Goal: Information Seeking & Learning: Check status

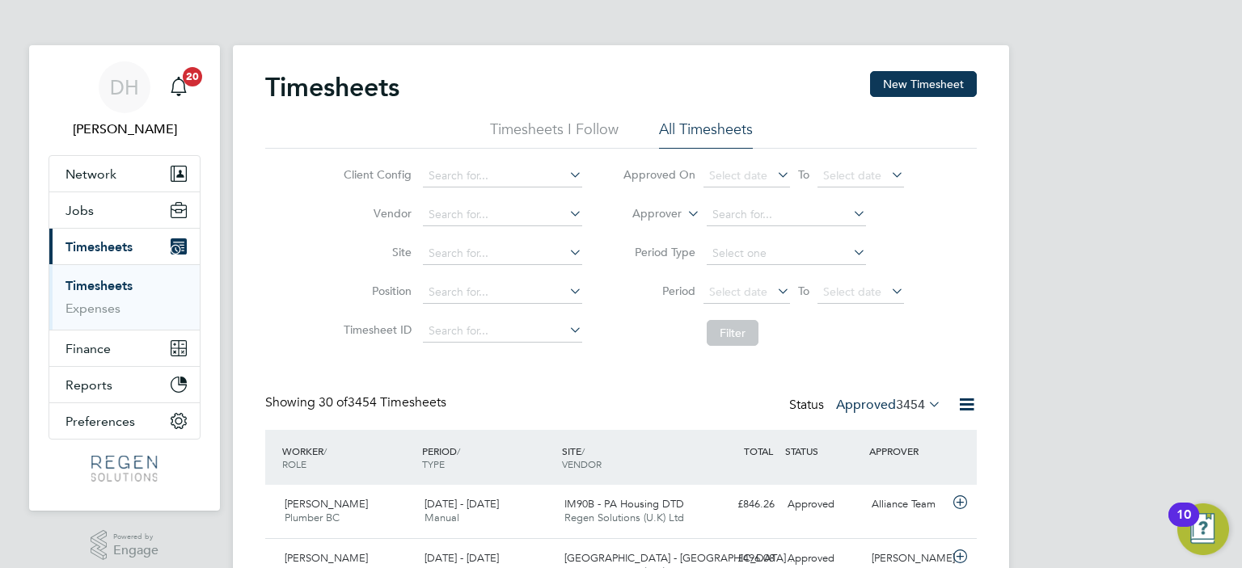
click at [854, 406] on label "Approved 3454" at bounding box center [888, 405] width 105 height 16
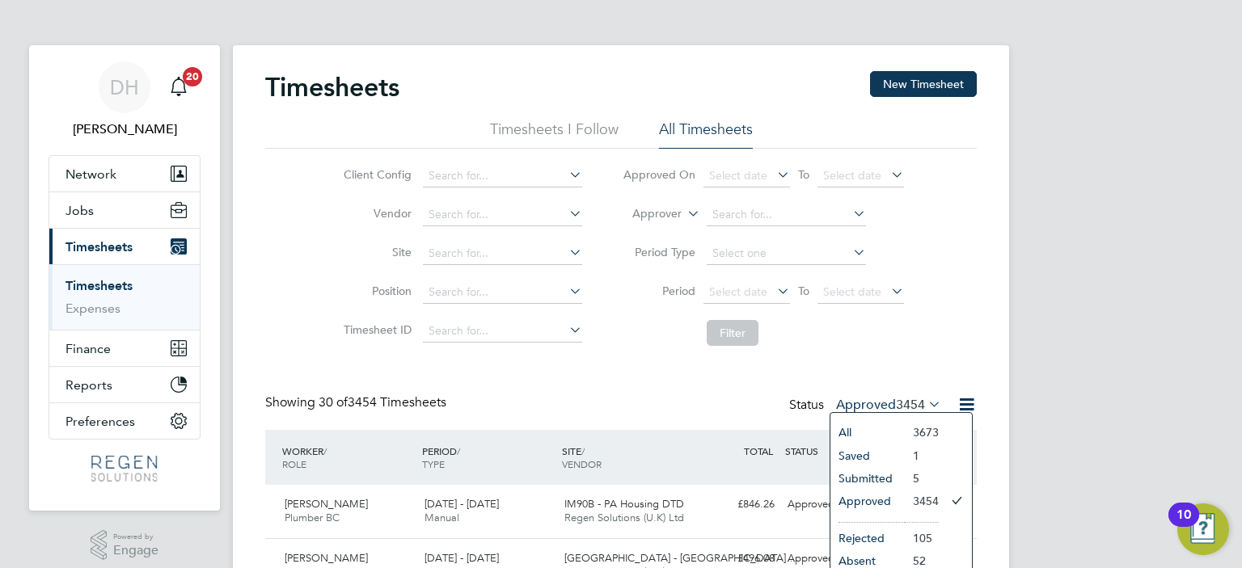
click at [870, 505] on li "Approved" at bounding box center [867, 501] width 74 height 23
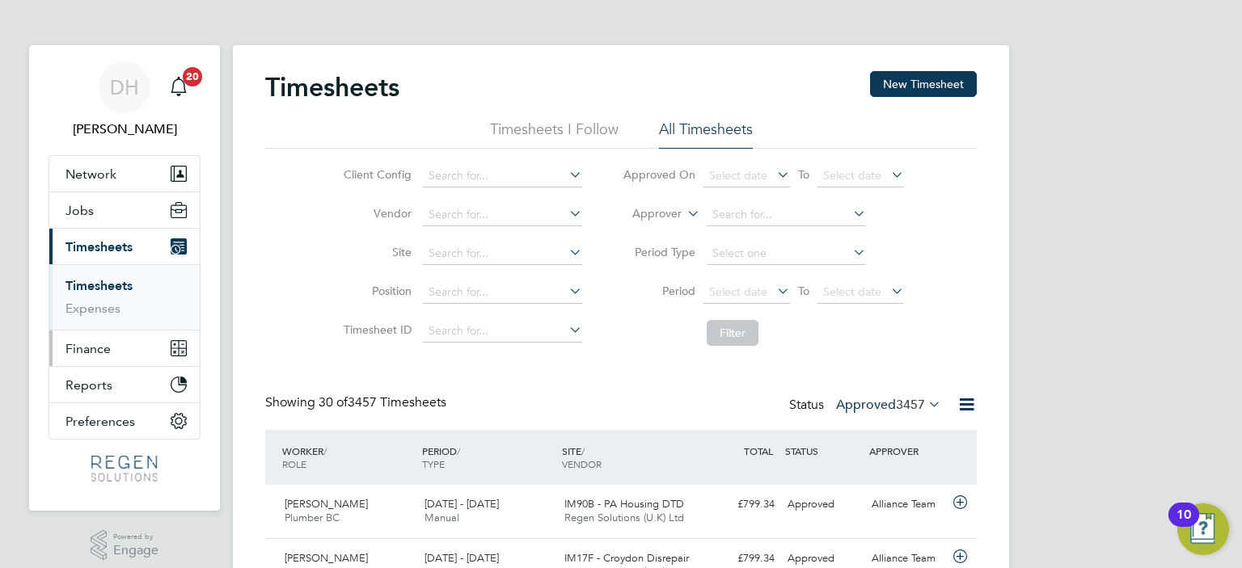
click at [99, 342] on span "Finance" at bounding box center [87, 348] width 45 height 15
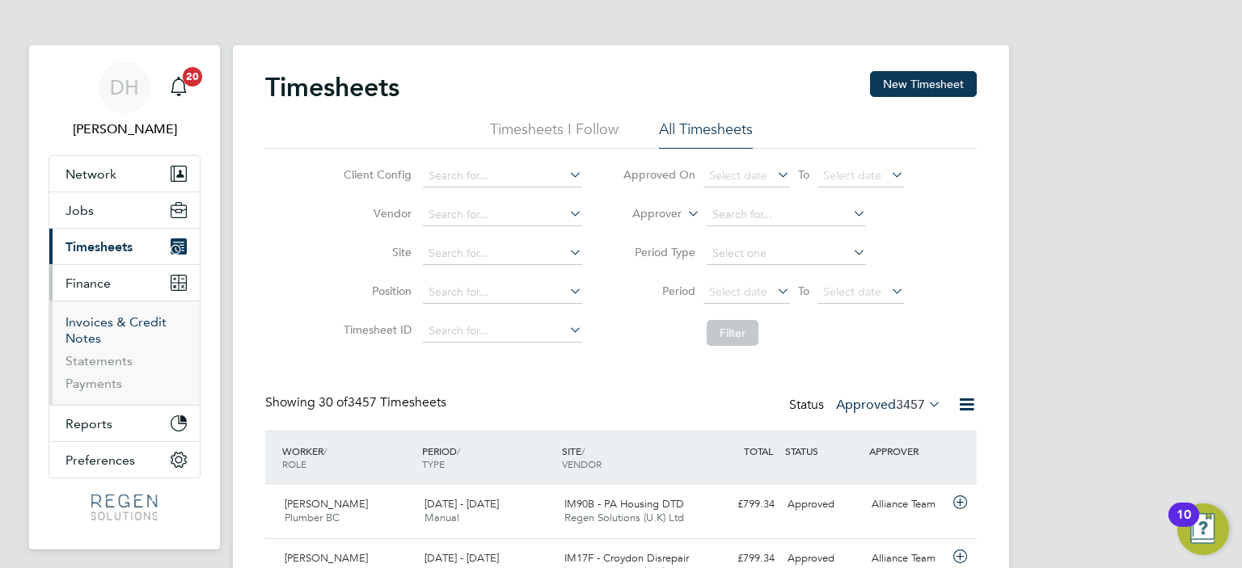
click at [111, 315] on link "Invoices & Credit Notes" at bounding box center [115, 331] width 101 height 32
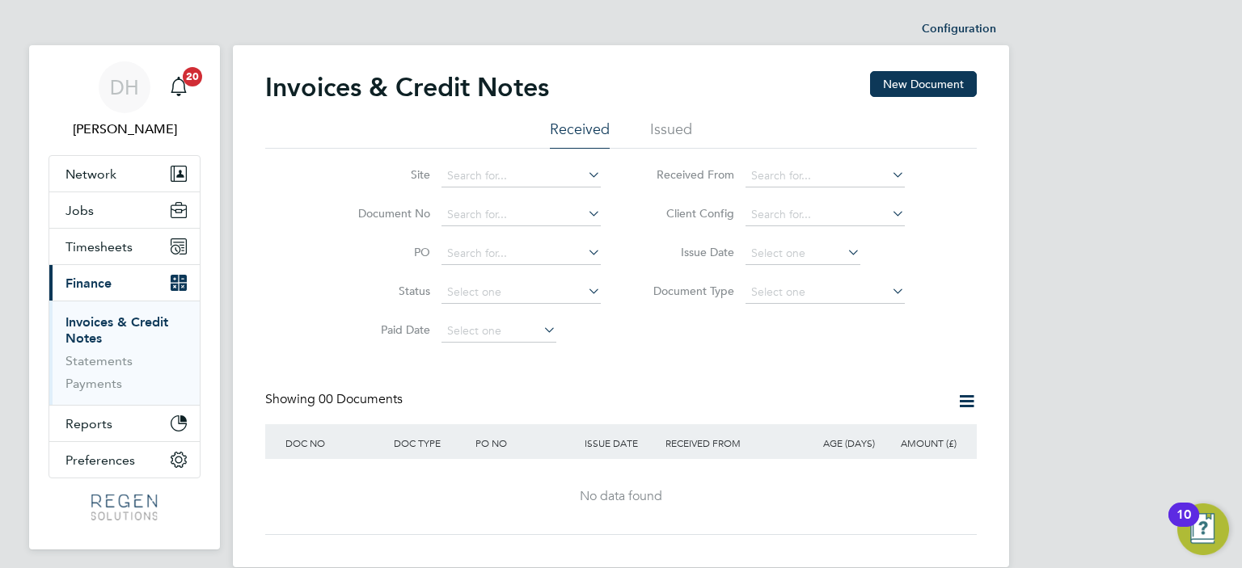
click at [666, 128] on li "Issued" at bounding box center [671, 134] width 42 height 29
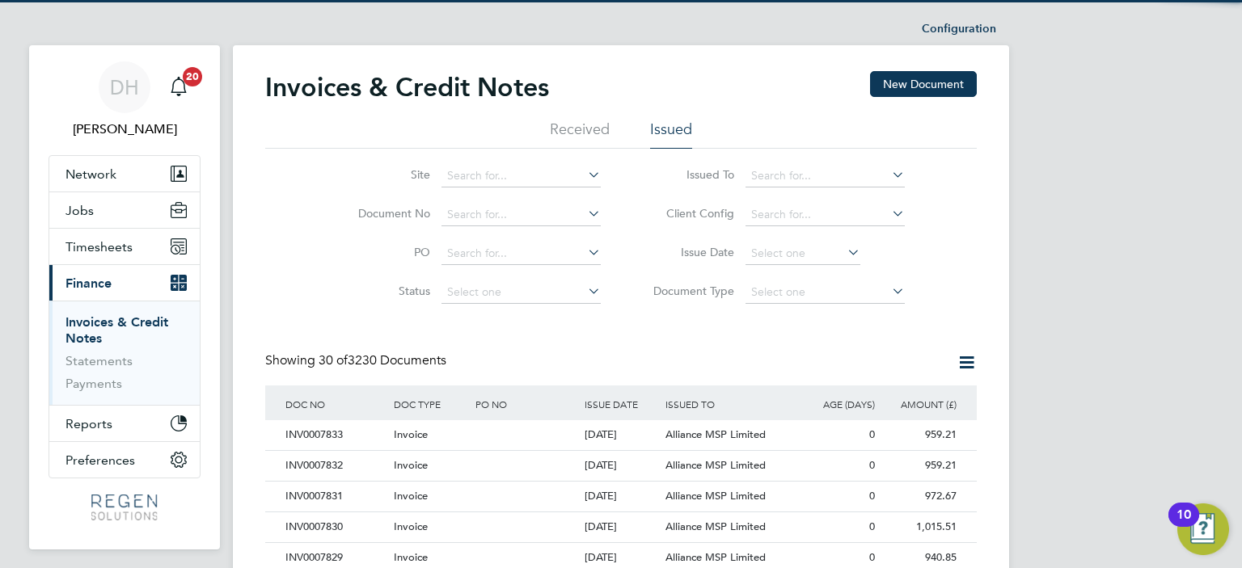
scroll to position [31, 110]
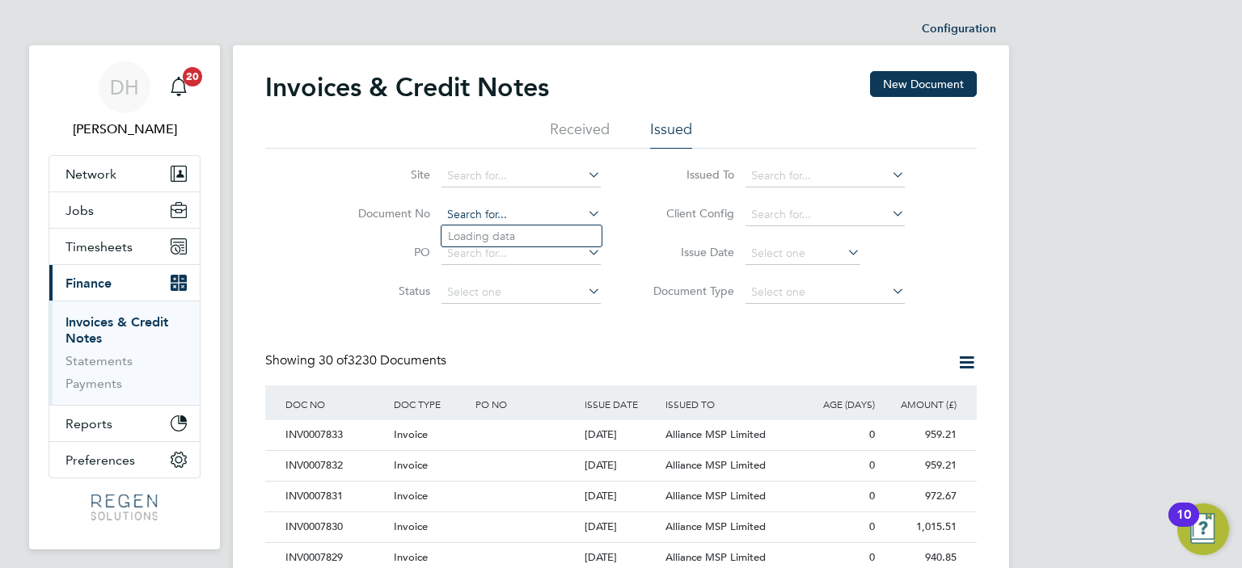
click at [492, 213] on input at bounding box center [520, 215] width 159 height 23
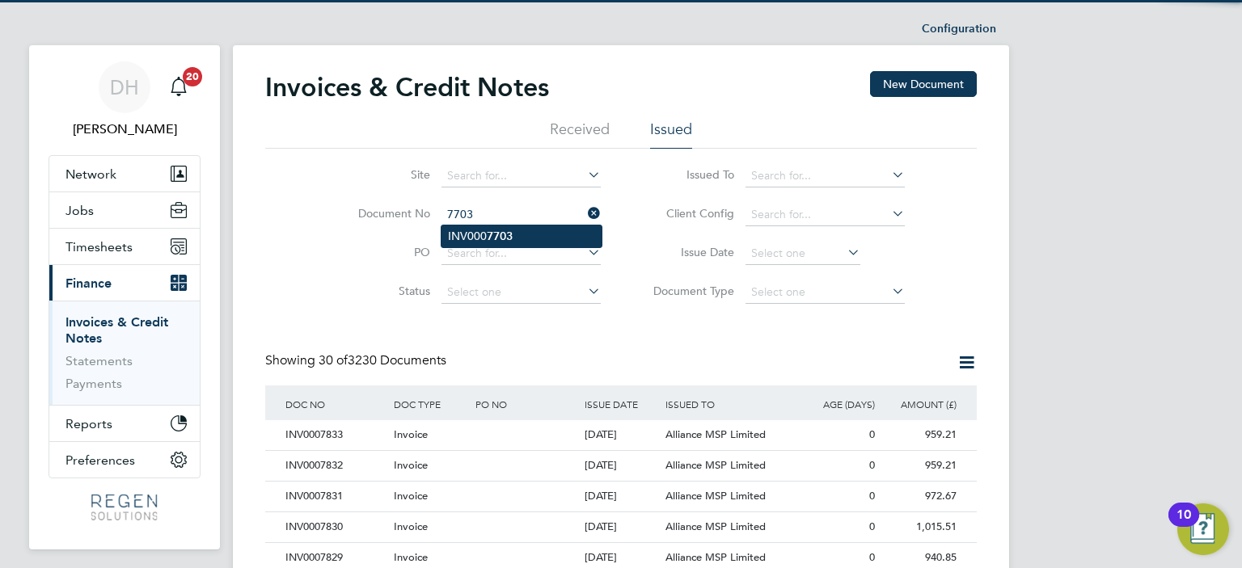
click at [485, 232] on li "INV000 7703" at bounding box center [521, 237] width 160 height 22
type input "INV0007703"
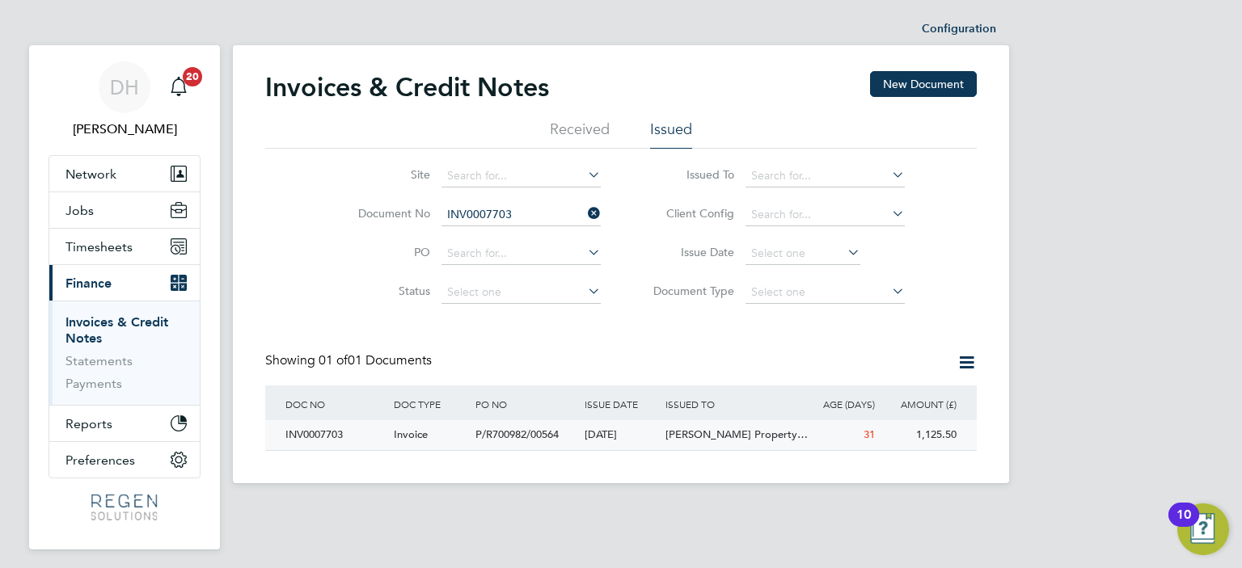
click at [471, 429] on div "Invoice" at bounding box center [431, 435] width 82 height 30
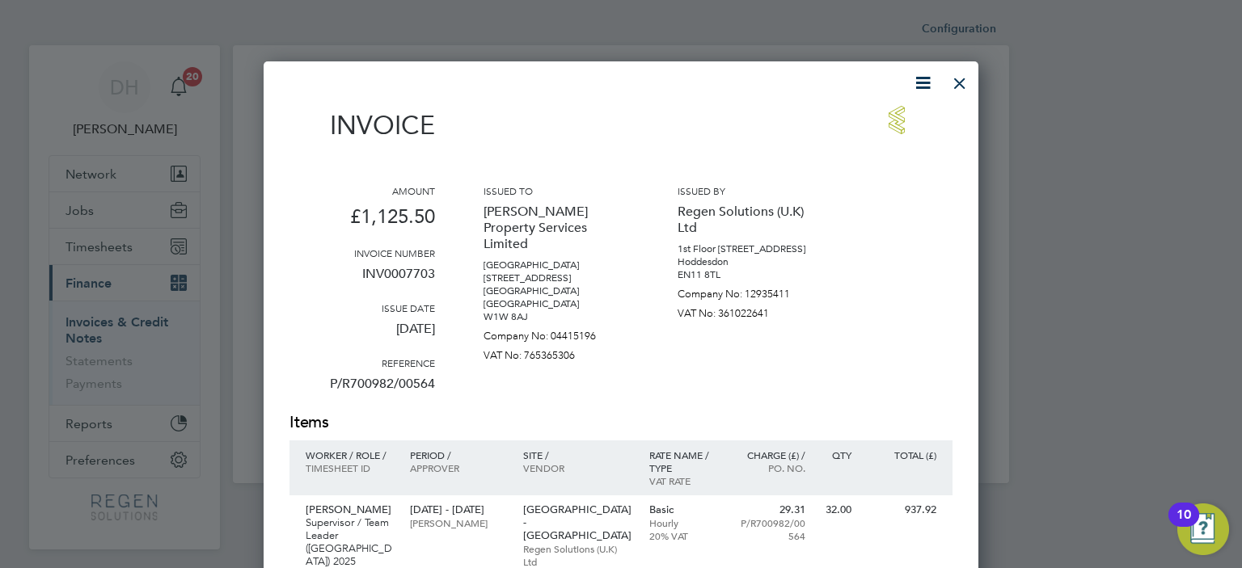
click at [964, 79] on div at bounding box center [959, 79] width 29 height 29
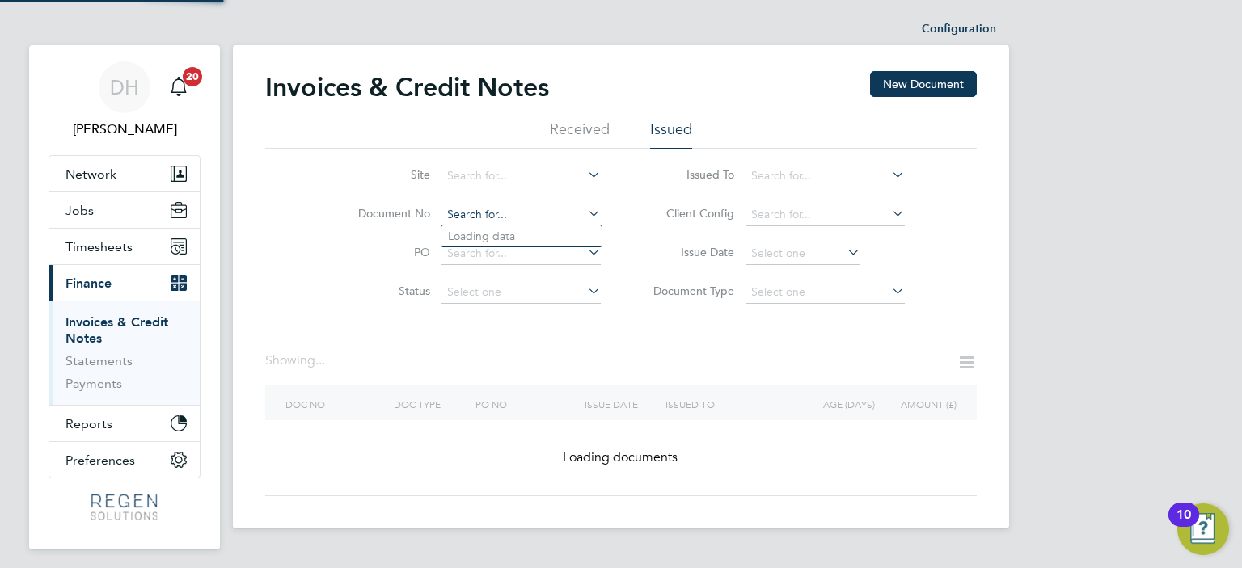
click at [539, 204] on input at bounding box center [520, 215] width 159 height 23
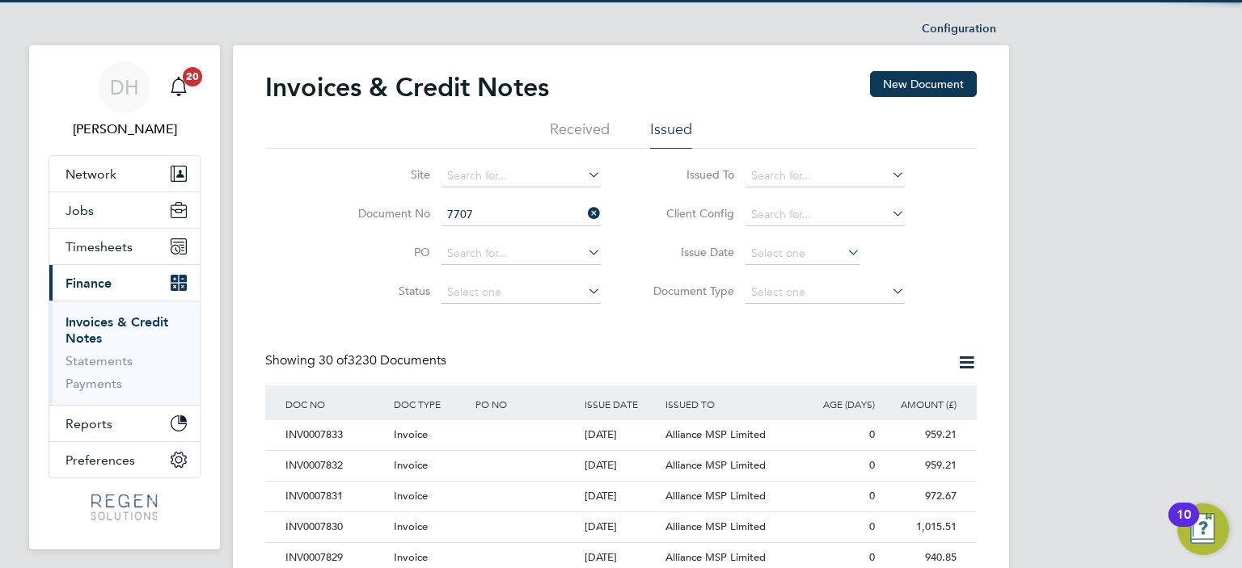
click at [521, 242] on li "INV000 7707" at bounding box center [521, 237] width 160 height 22
type input "INV0007707"
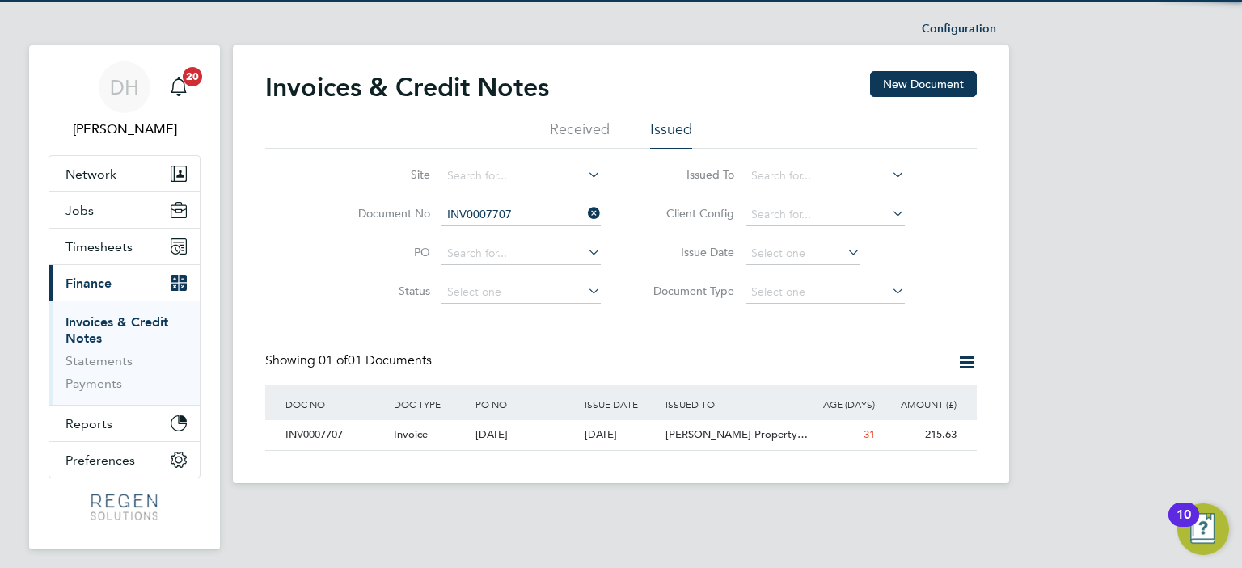
click at [437, 413] on div "DOC TYPE" at bounding box center [431, 404] width 82 height 37
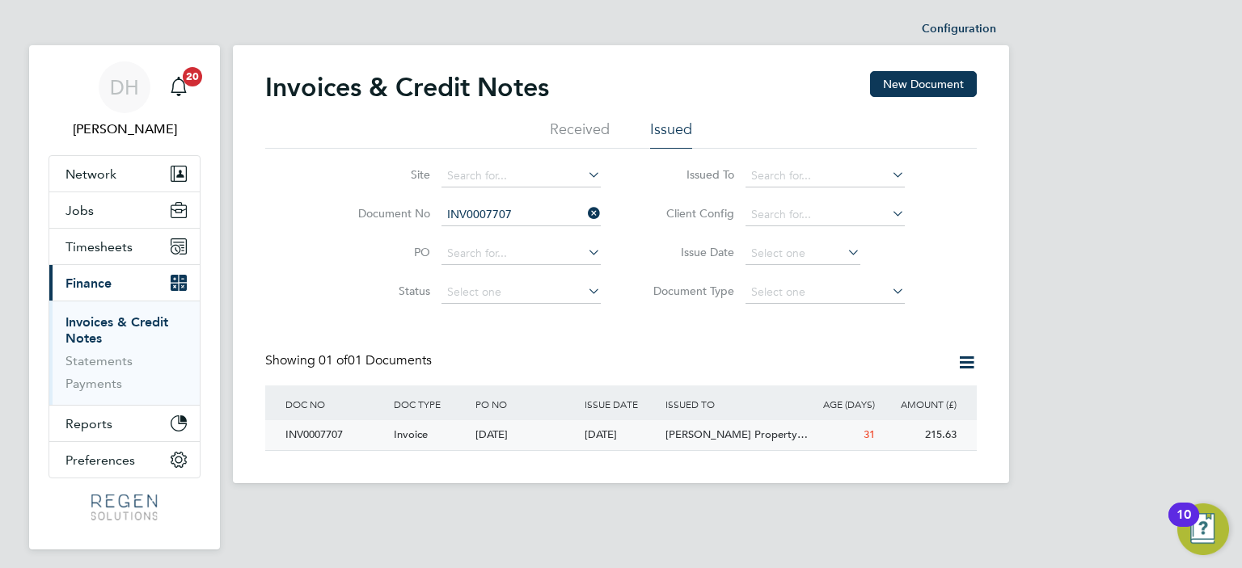
click at [437, 424] on div "Invoice" at bounding box center [431, 435] width 82 height 30
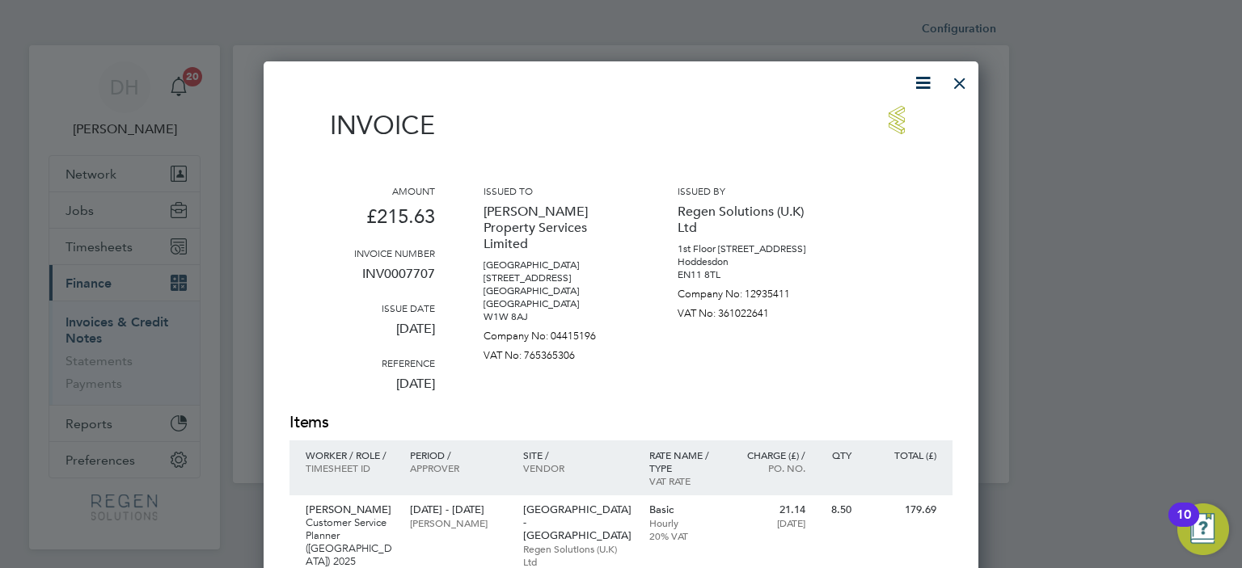
click at [952, 83] on div at bounding box center [959, 79] width 29 height 29
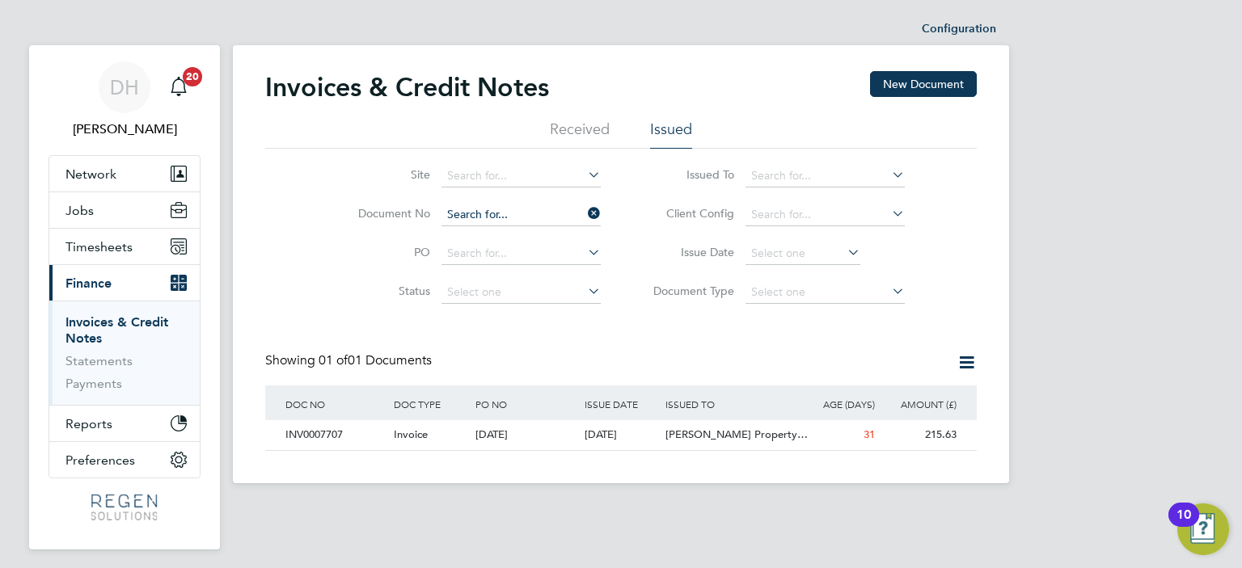
click at [531, 222] on input at bounding box center [520, 215] width 159 height 23
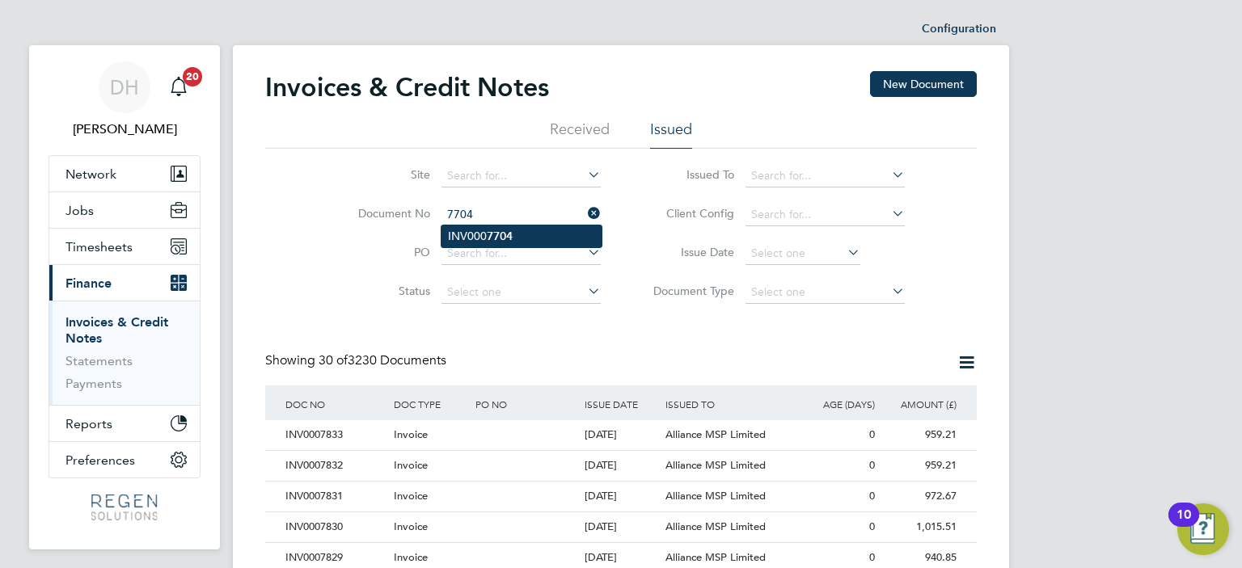
click at [532, 243] on li "INV000 7704" at bounding box center [521, 237] width 160 height 22
type input "INV0007704"
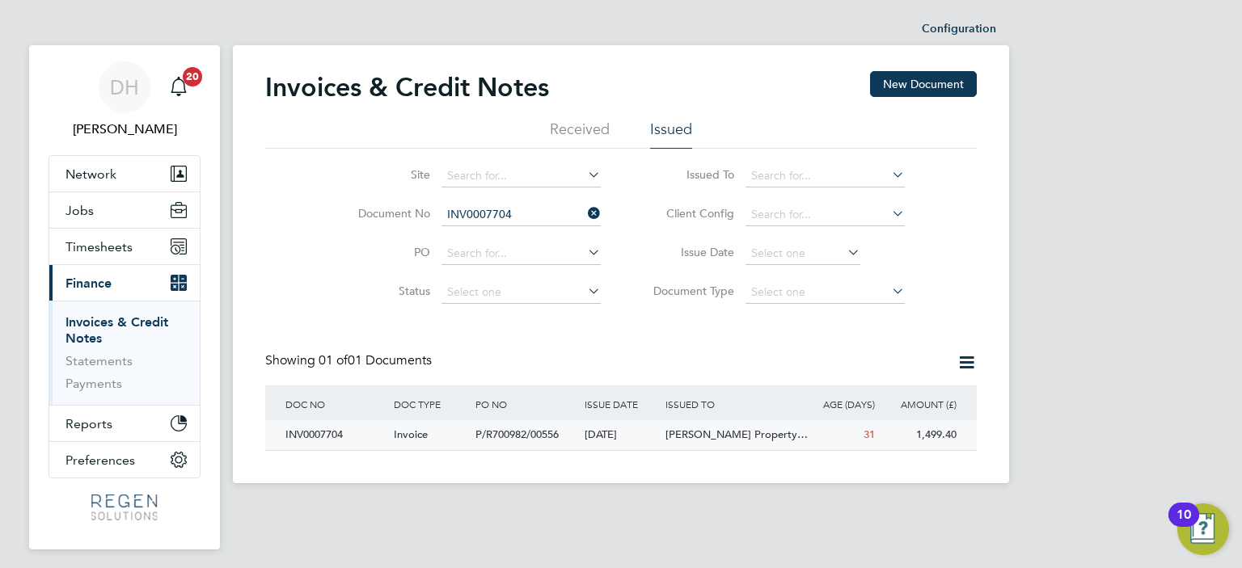
click at [523, 437] on span "P/R700982/00556" at bounding box center [516, 435] width 83 height 14
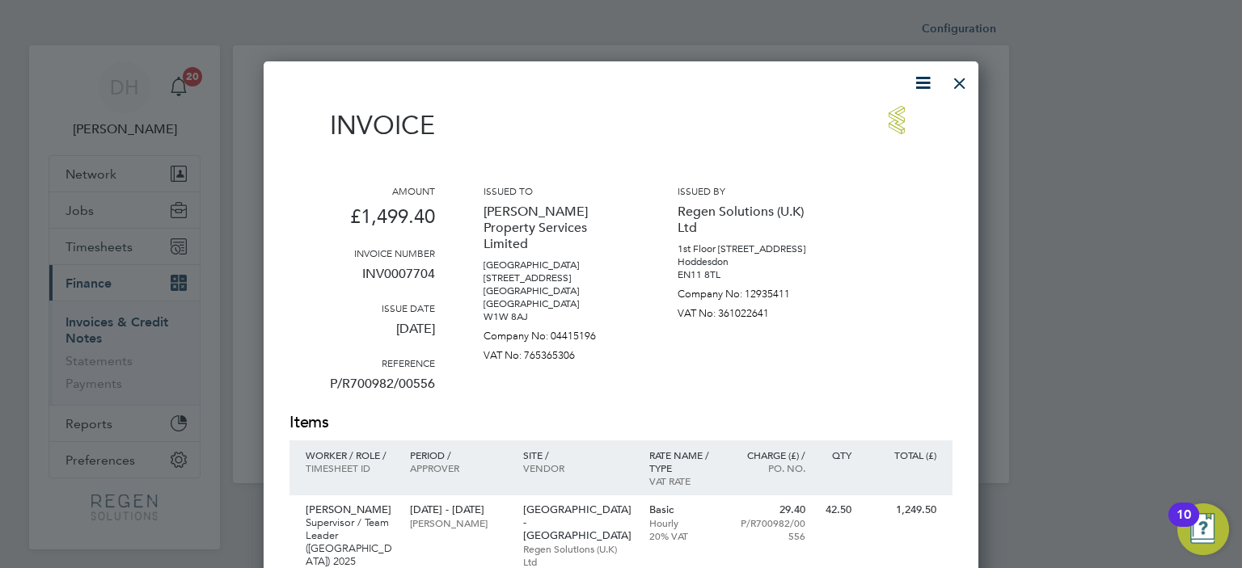
click at [965, 84] on div at bounding box center [959, 79] width 29 height 29
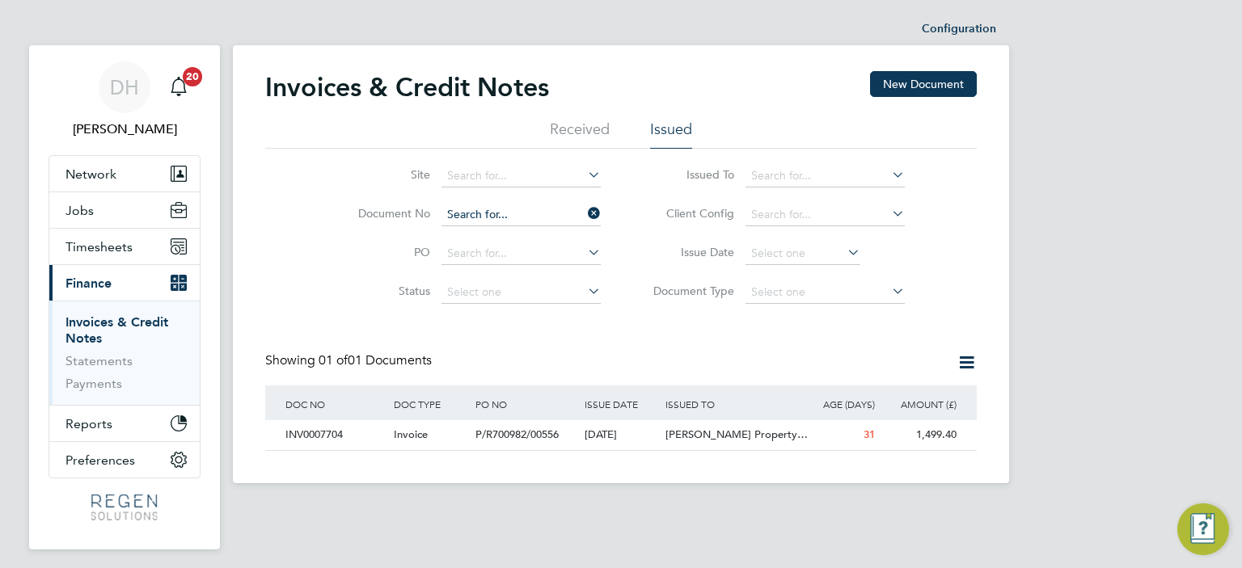
click at [514, 205] on input at bounding box center [520, 215] width 159 height 23
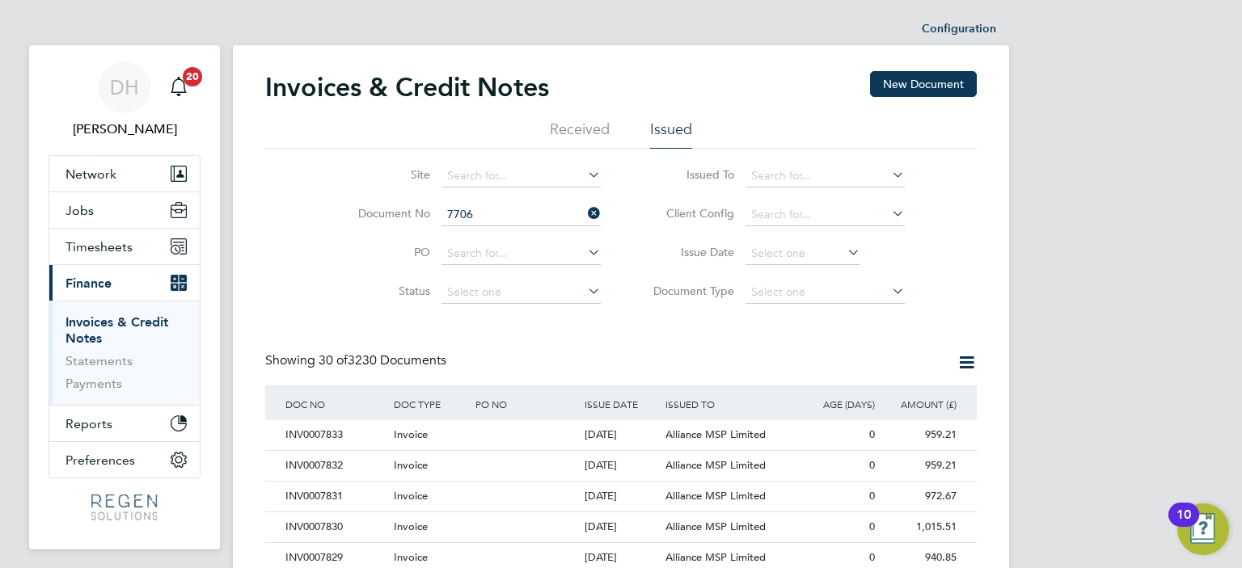
click at [492, 231] on b "7706" at bounding box center [500, 237] width 26 height 14
type input "INV0007706"
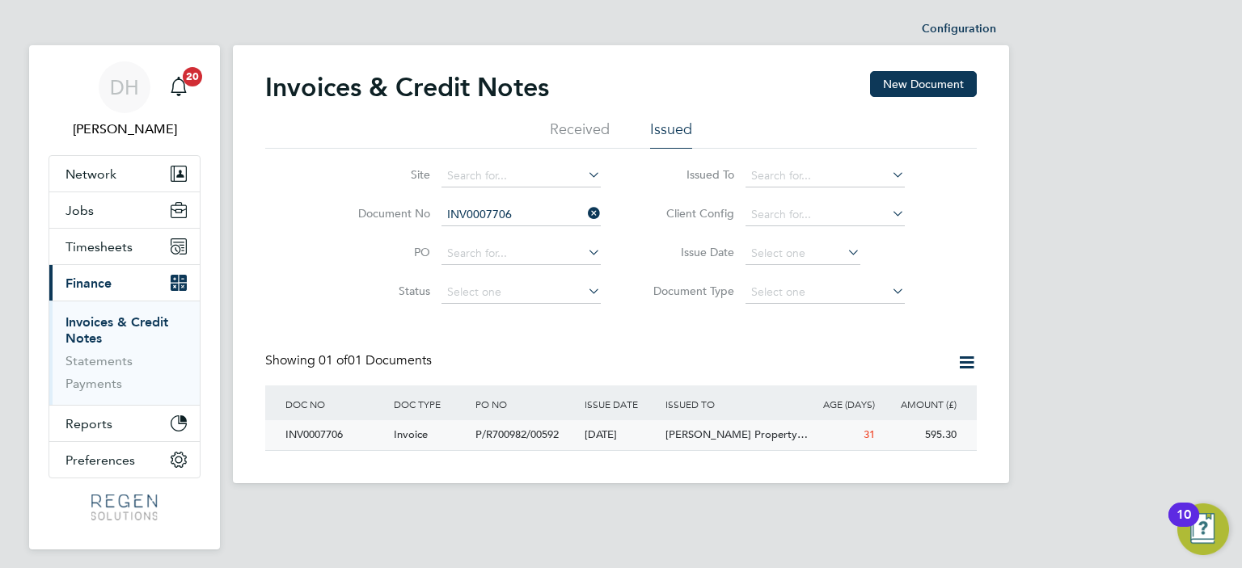
click at [583, 449] on div "[DATE]" at bounding box center [622, 435] width 82 height 30
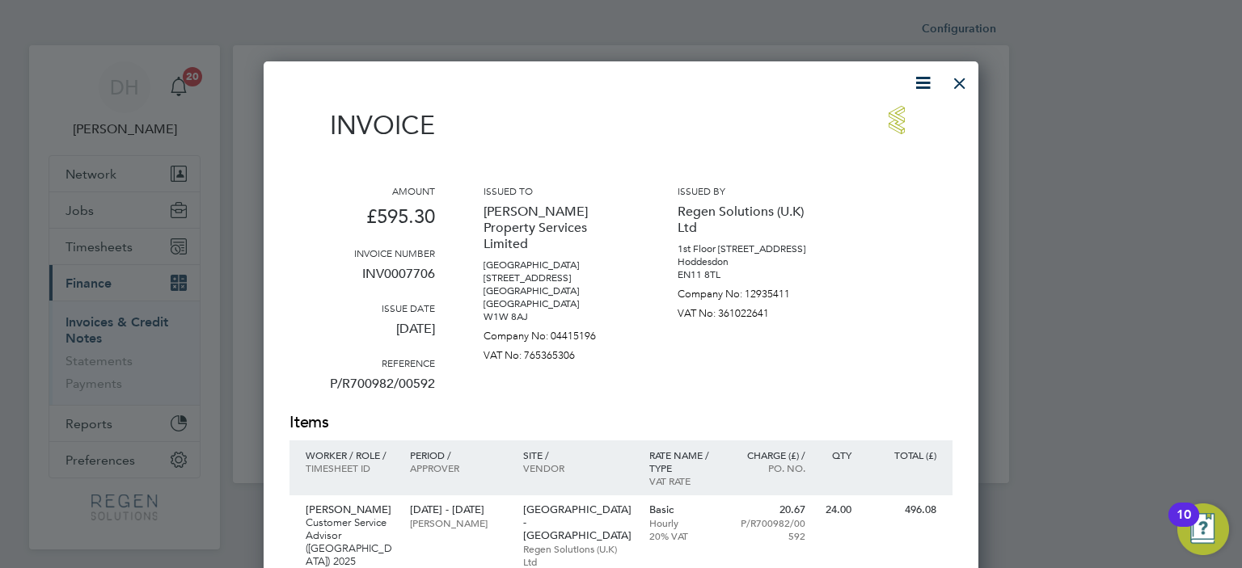
click at [955, 87] on div at bounding box center [959, 79] width 29 height 29
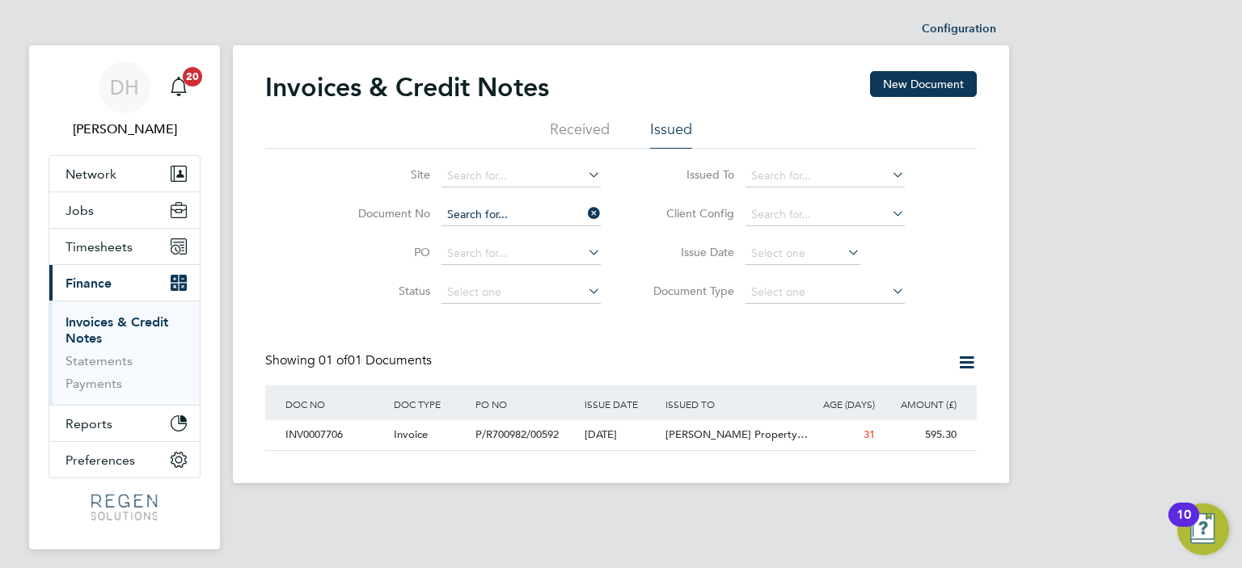
click at [537, 219] on input at bounding box center [520, 215] width 159 height 23
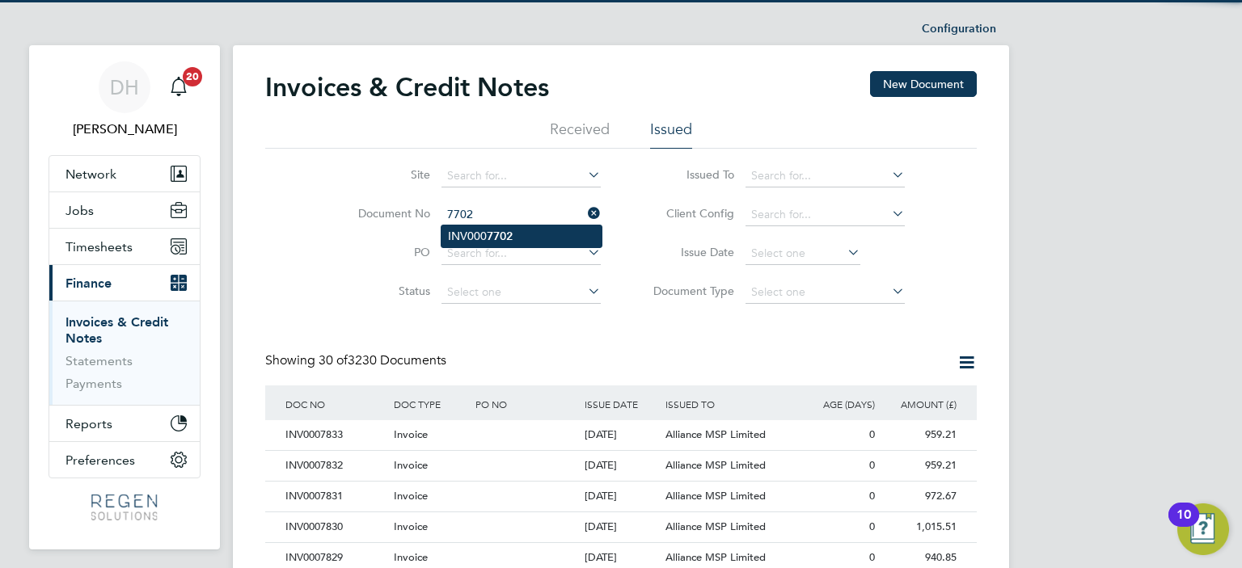
click at [516, 244] on li "INV000 7702" at bounding box center [521, 237] width 160 height 22
type input "INV0007702"
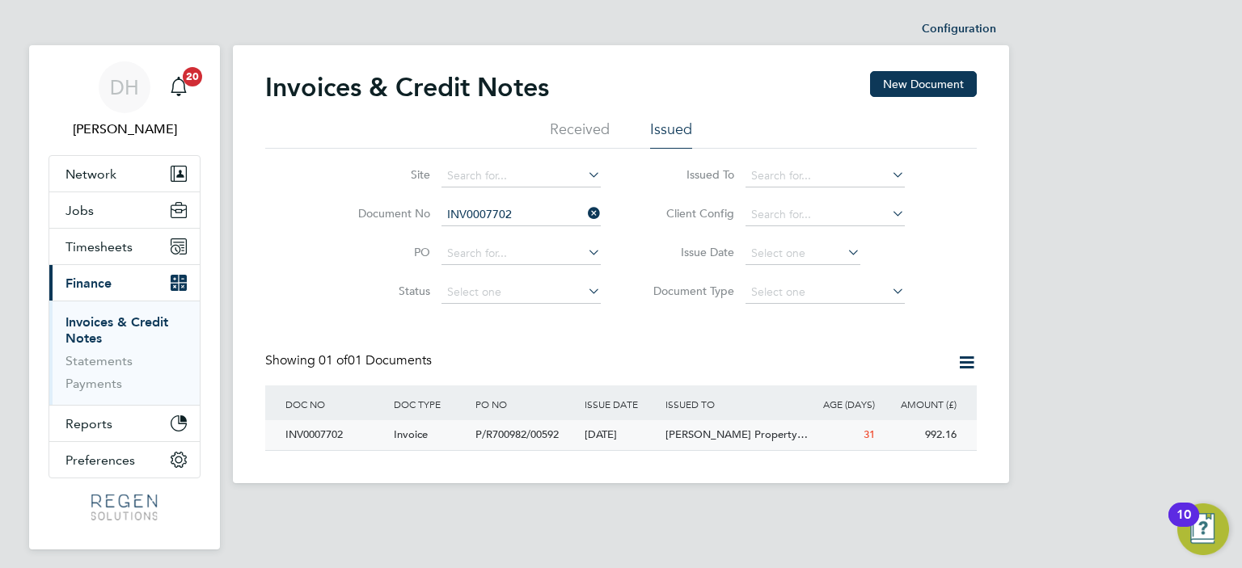
drag, startPoint x: 518, startPoint y: 446, endPoint x: 543, endPoint y: 439, distance: 26.7
click at [543, 439] on div "P/R700982/00592" at bounding box center [525, 435] width 108 height 30
click at [542, 440] on span "P/R700982/00592" at bounding box center [516, 435] width 83 height 14
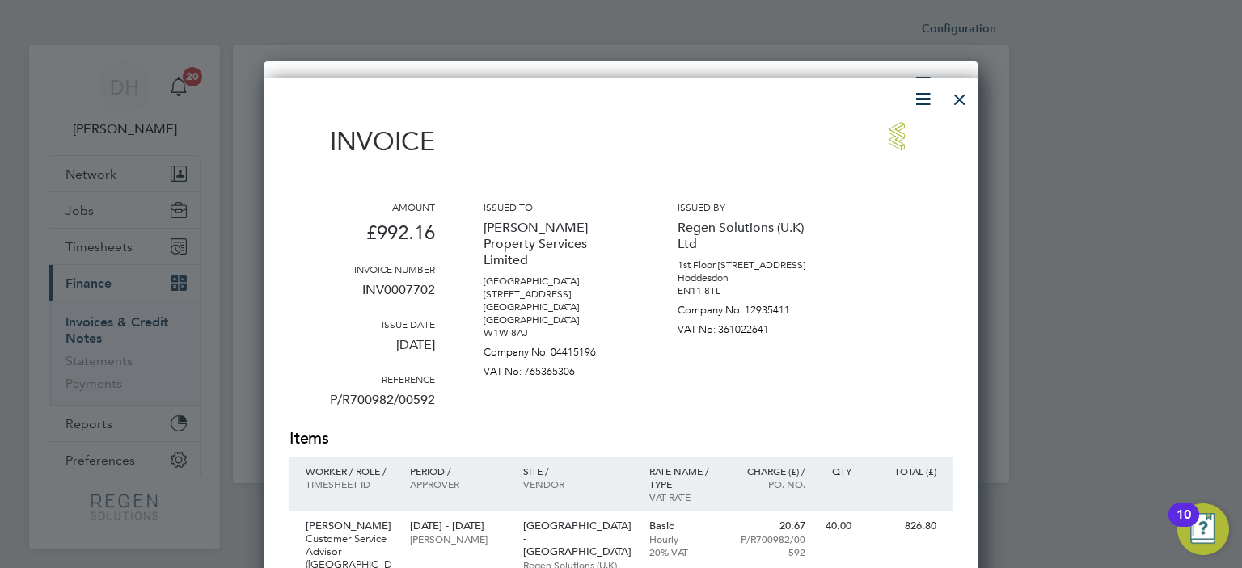
click at [953, 93] on div at bounding box center [959, 95] width 29 height 29
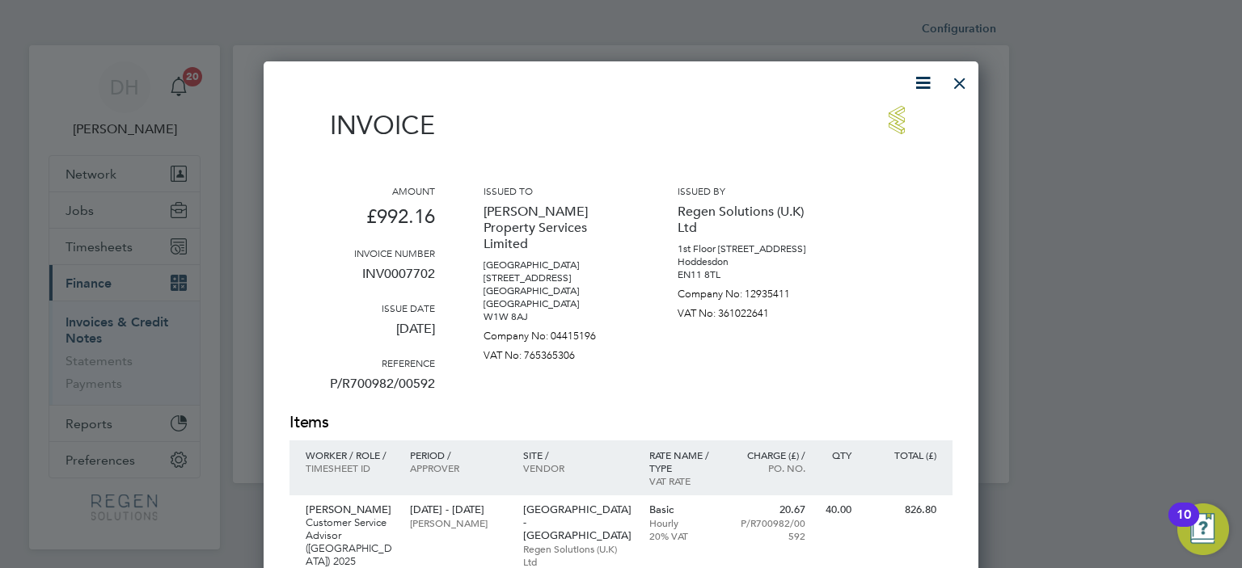
click at [960, 80] on div at bounding box center [959, 79] width 29 height 29
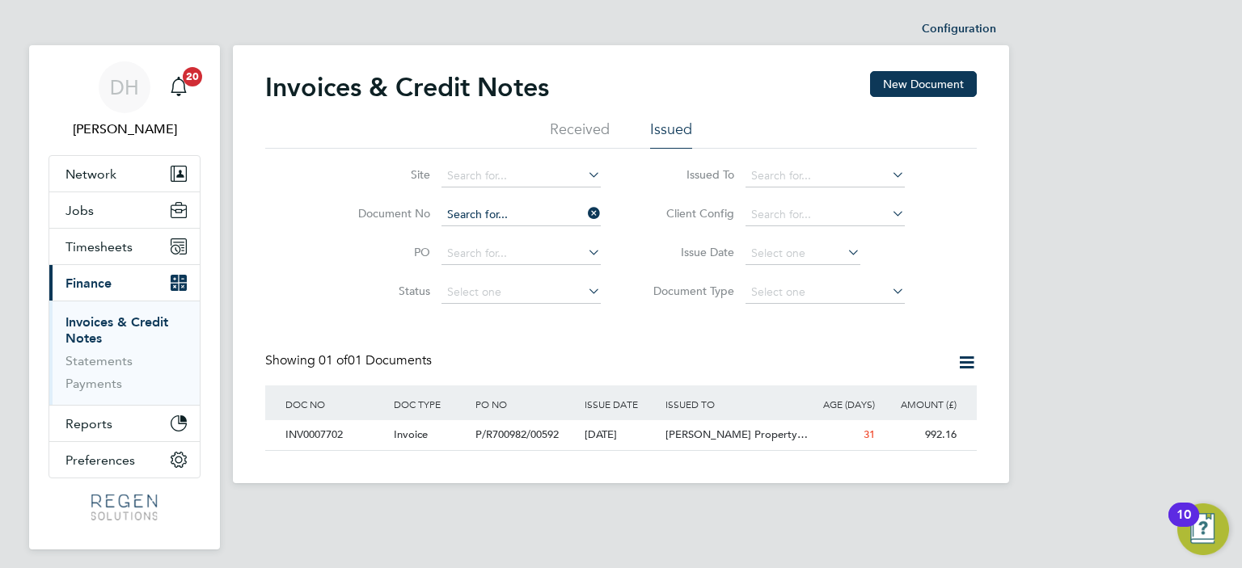
click at [527, 205] on input at bounding box center [520, 215] width 159 height 23
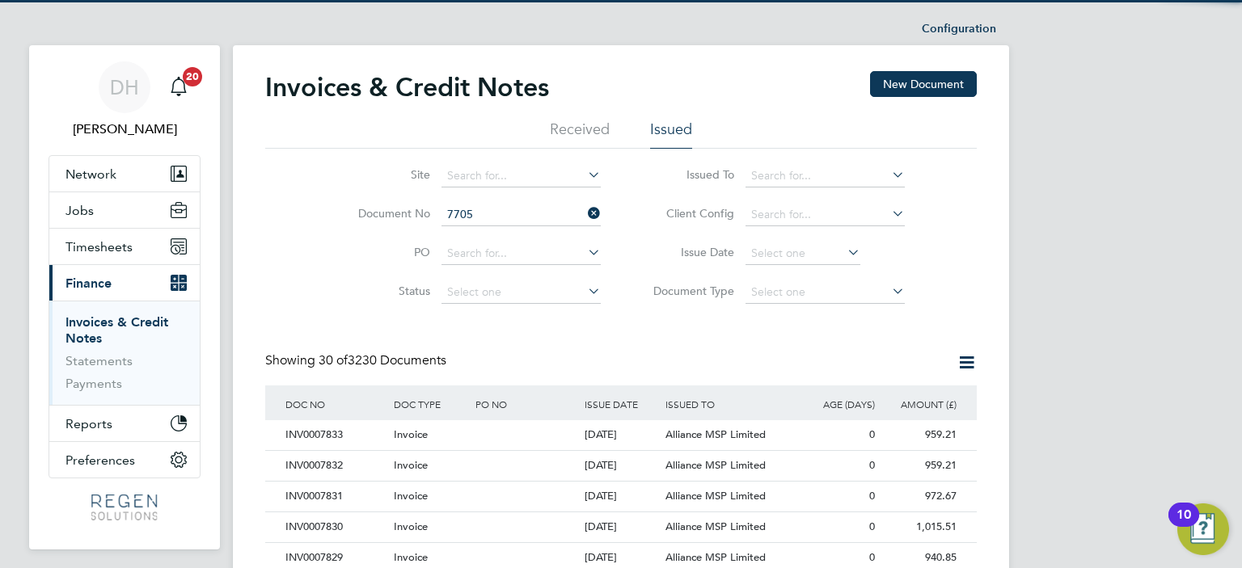
click at [518, 231] on li "INV000 7705" at bounding box center [521, 237] width 160 height 22
type input "INV0007705"
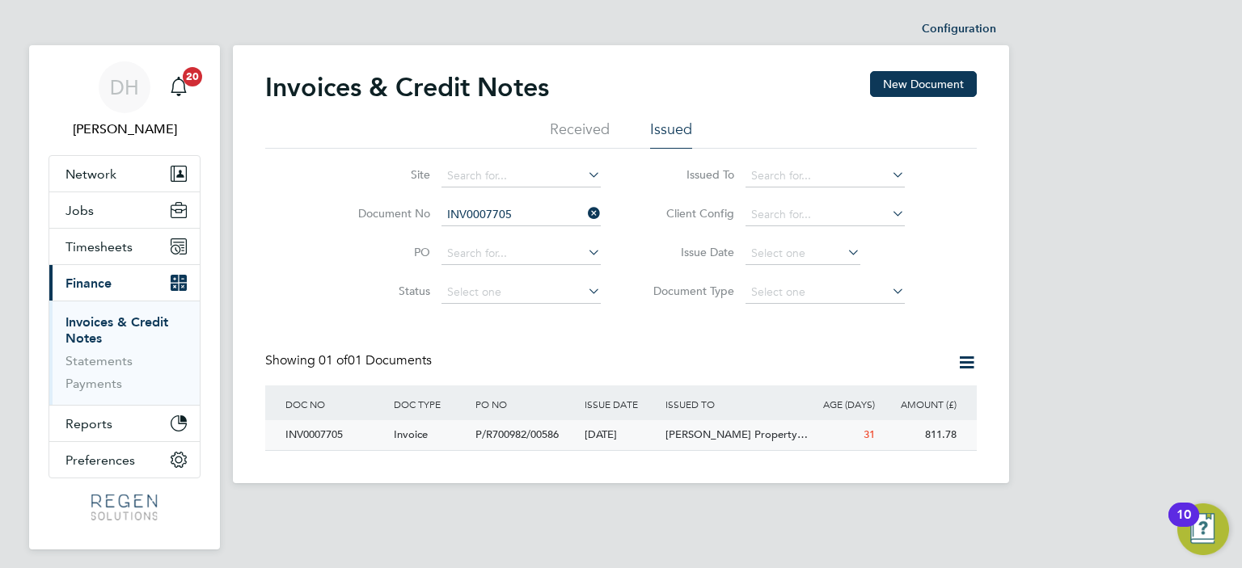
click at [495, 433] on span "P/R700982/00586" at bounding box center [516, 435] width 83 height 14
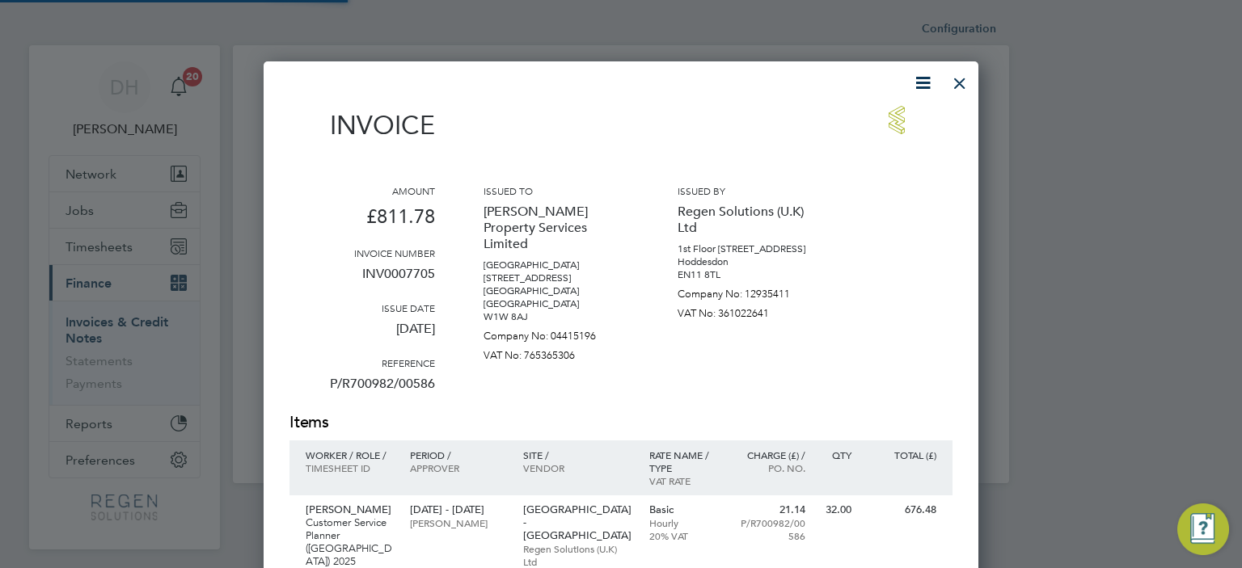
scroll to position [852, 716]
